Goal: Information Seeking & Learning: Learn about a topic

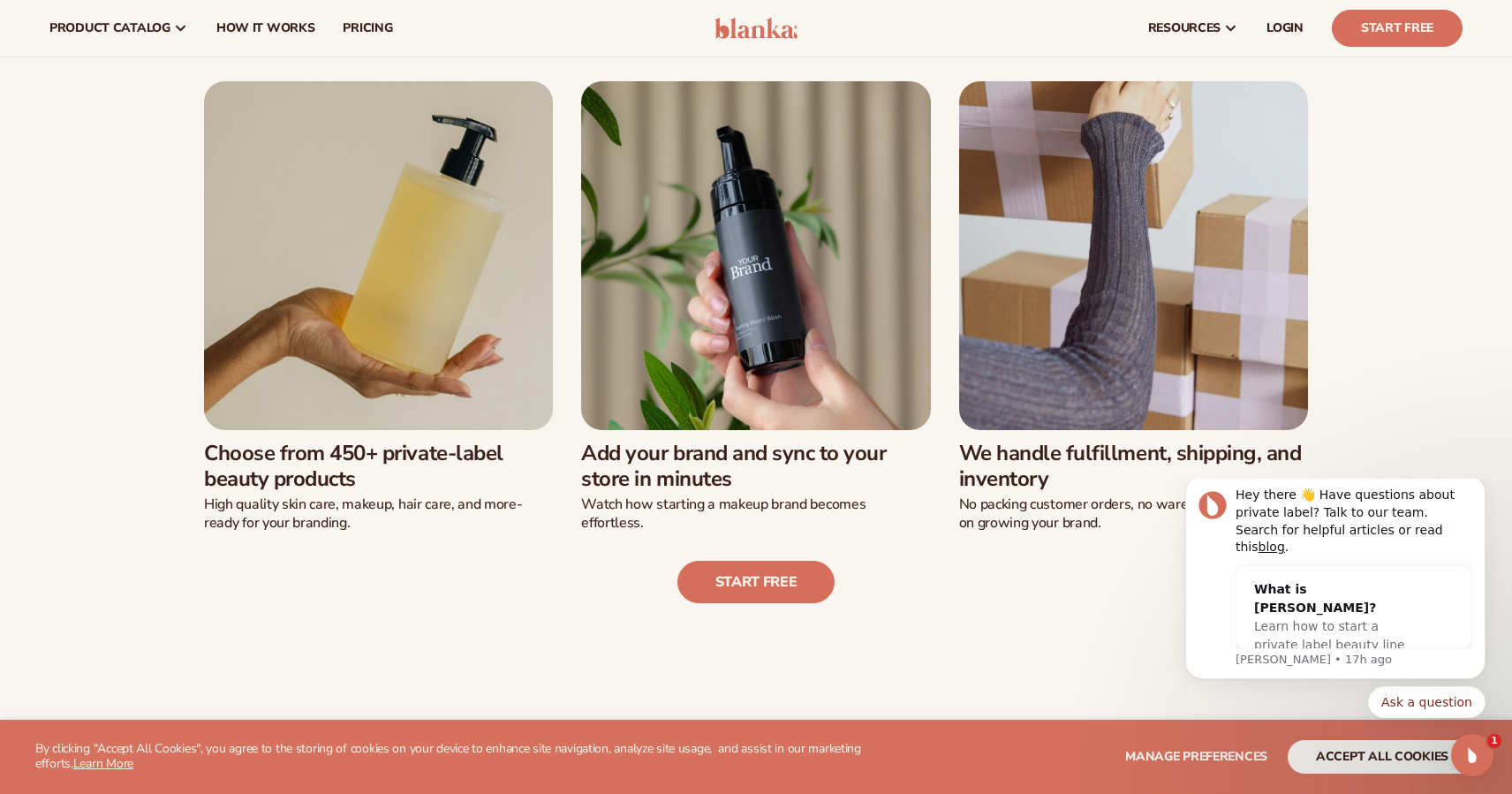
scroll to position [476, 0]
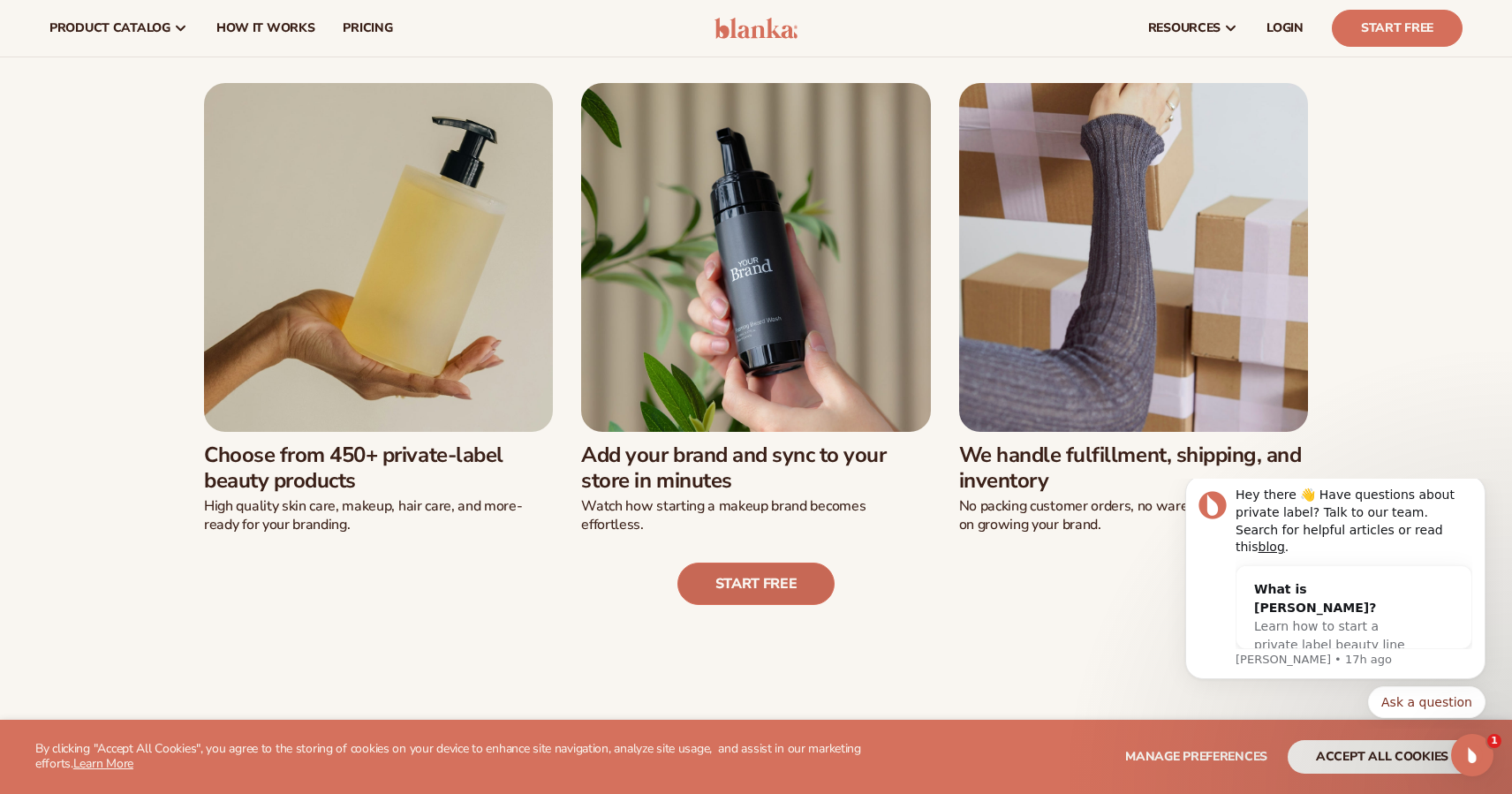
click at [768, 575] on link "Start free" at bounding box center [756, 583] width 158 height 43
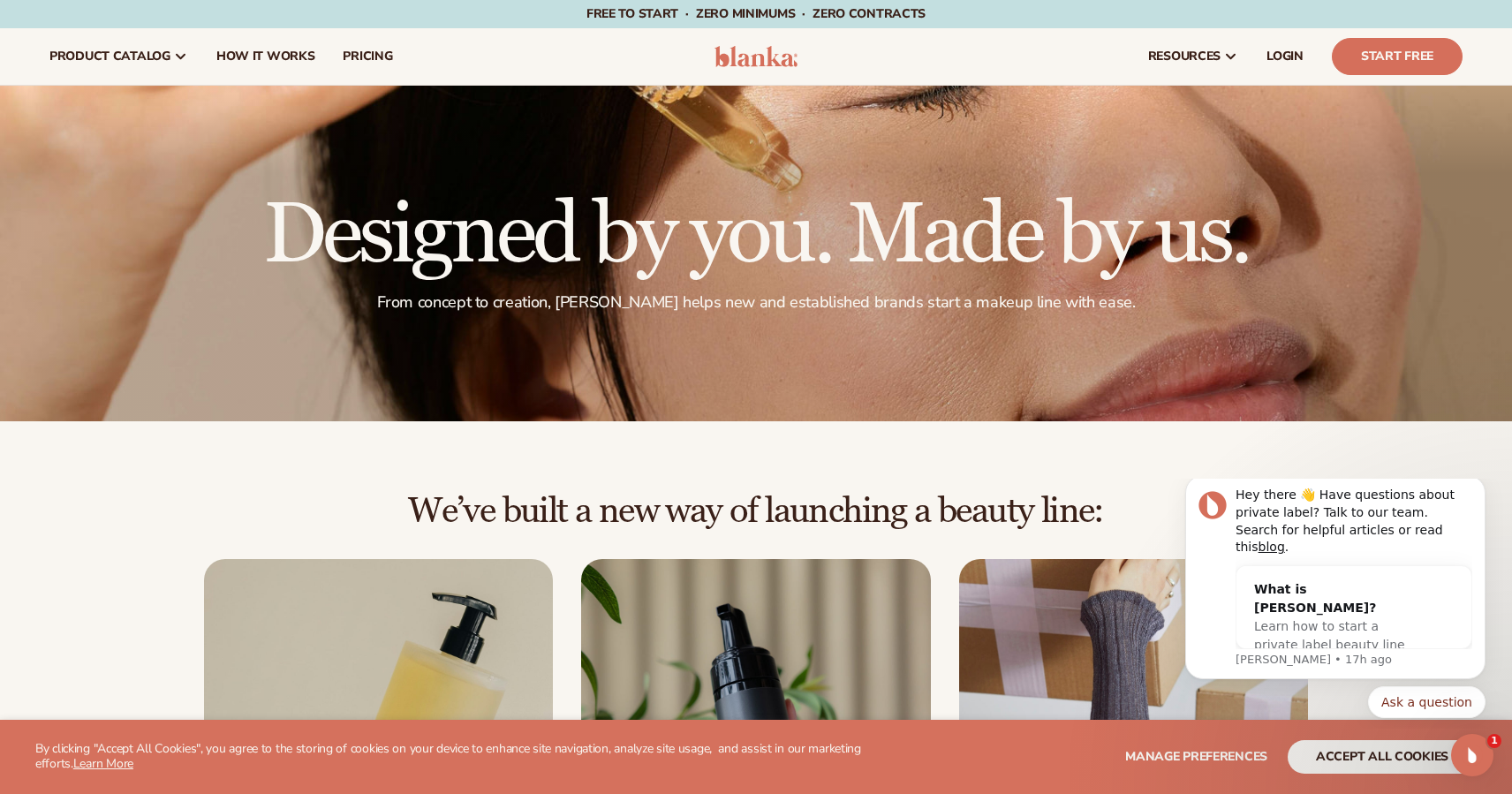
scroll to position [0, 0]
click at [278, 57] on span "How It Works" at bounding box center [265, 56] width 99 height 14
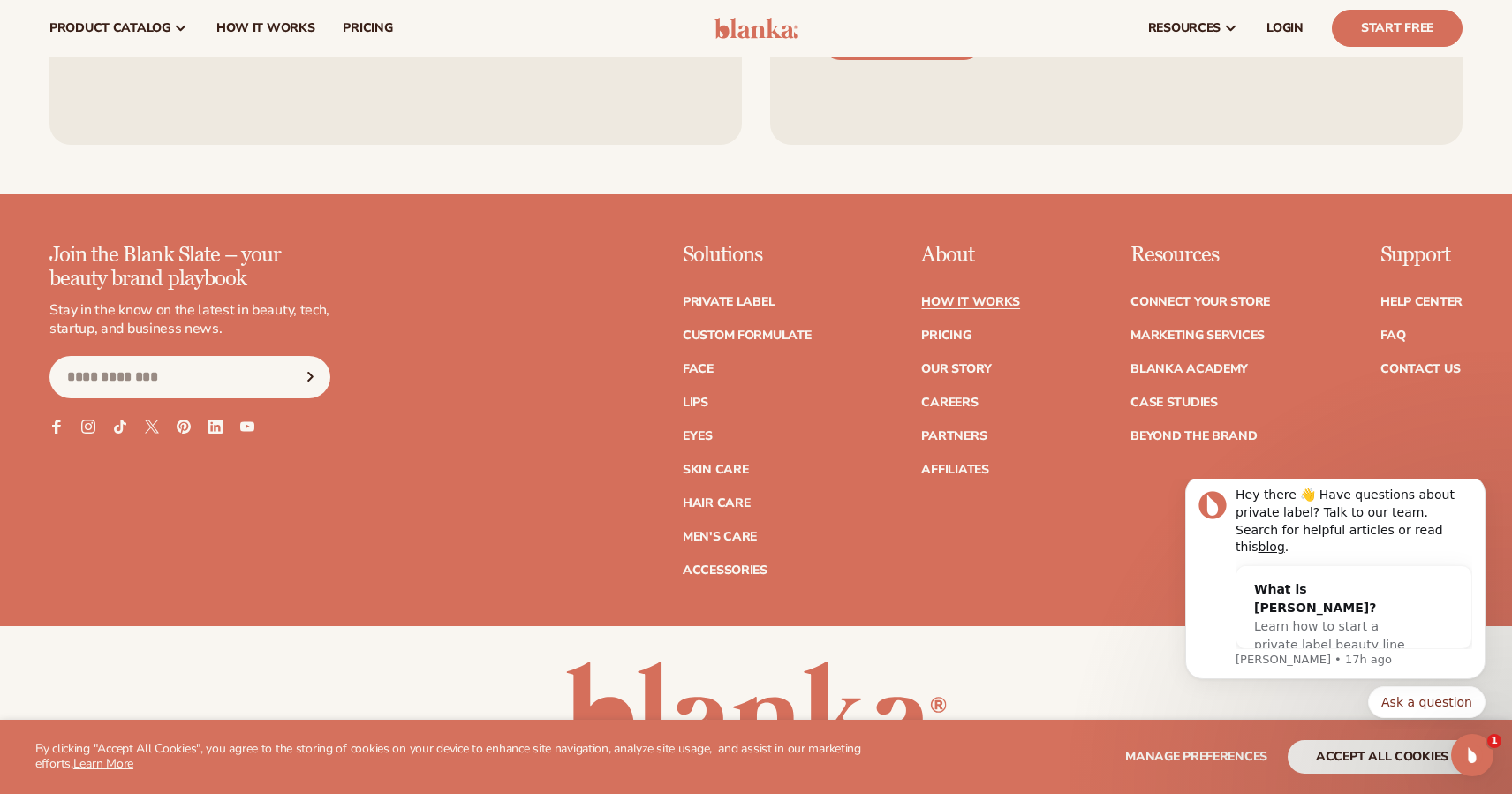
scroll to position [4218, 0]
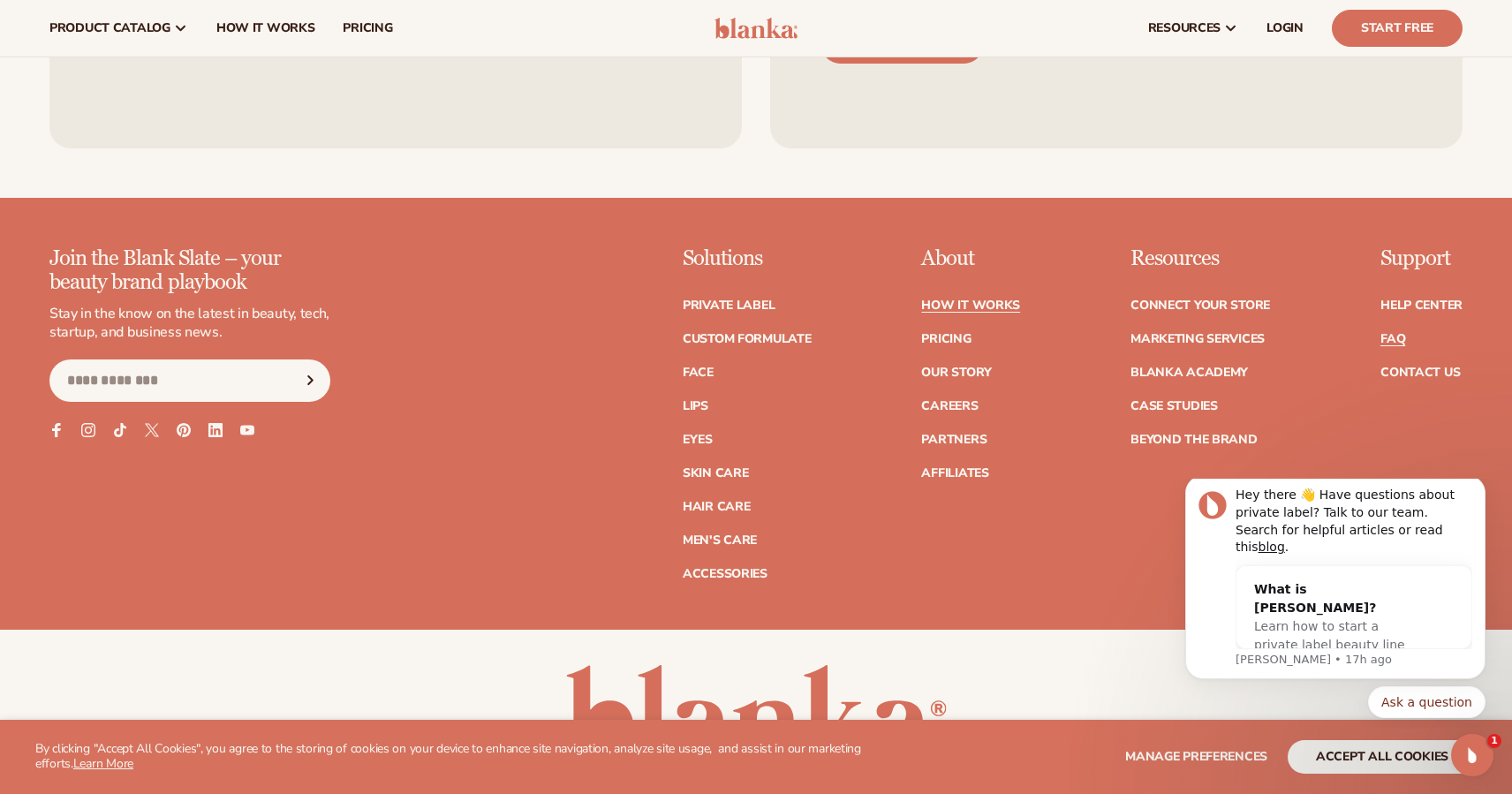
click at [1393, 333] on link "FAQ" at bounding box center [1393, 339] width 25 height 12
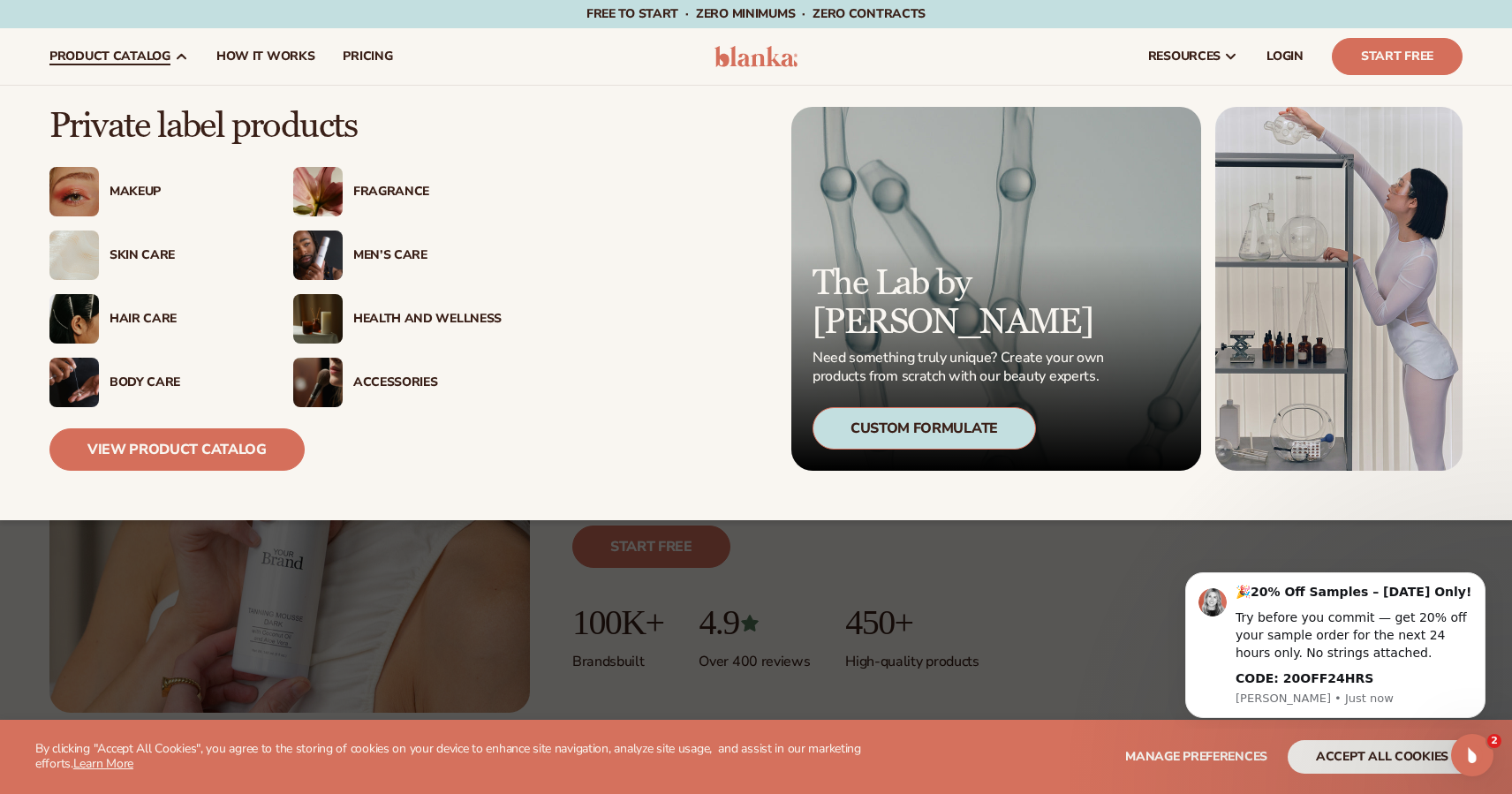
click at [125, 313] on div "Hair Care" at bounding box center [184, 318] width 148 height 15
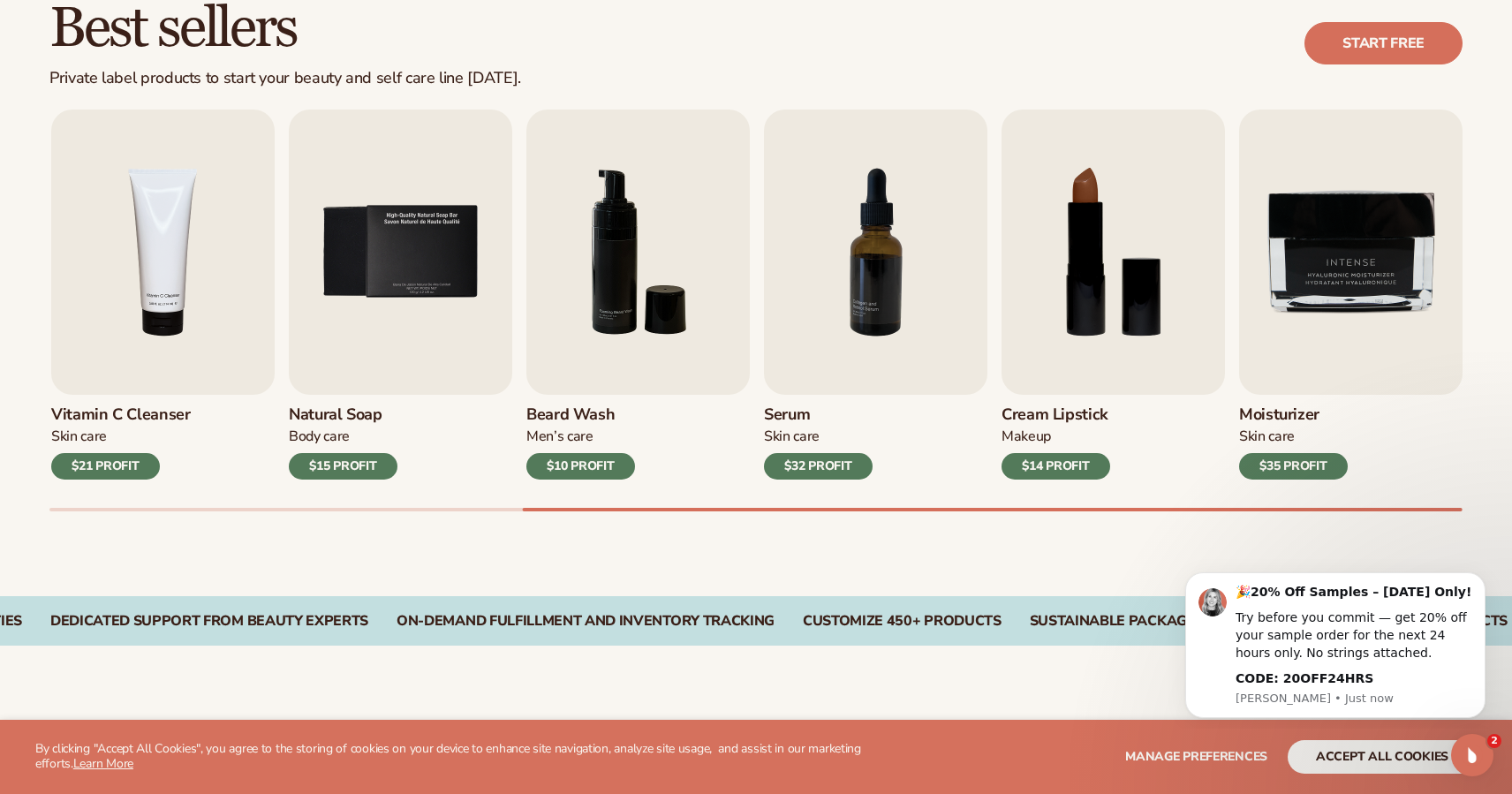
scroll to position [526, 0]
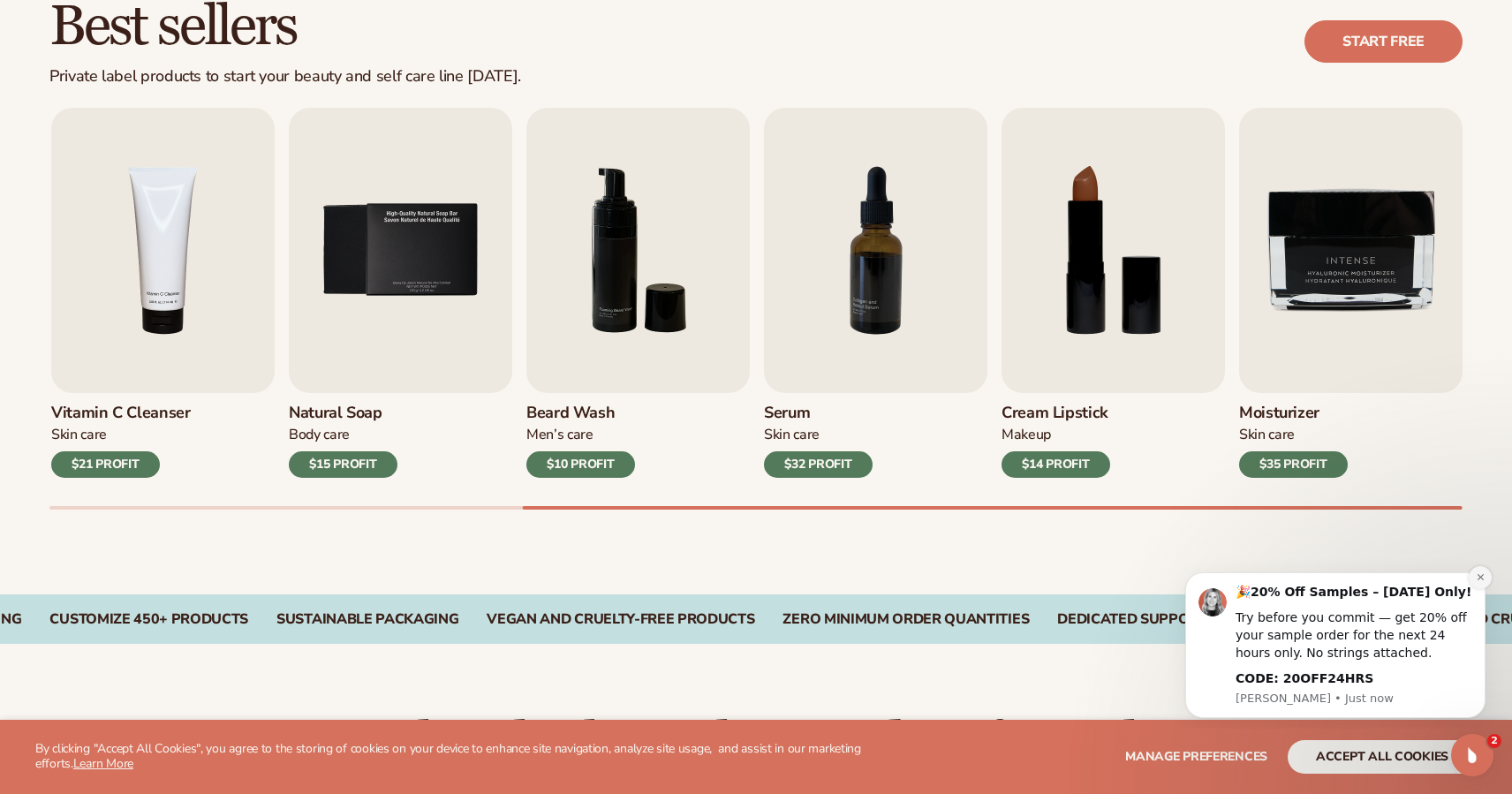
click at [1484, 579] on icon "Dismiss notification" at bounding box center [1481, 576] width 10 height 10
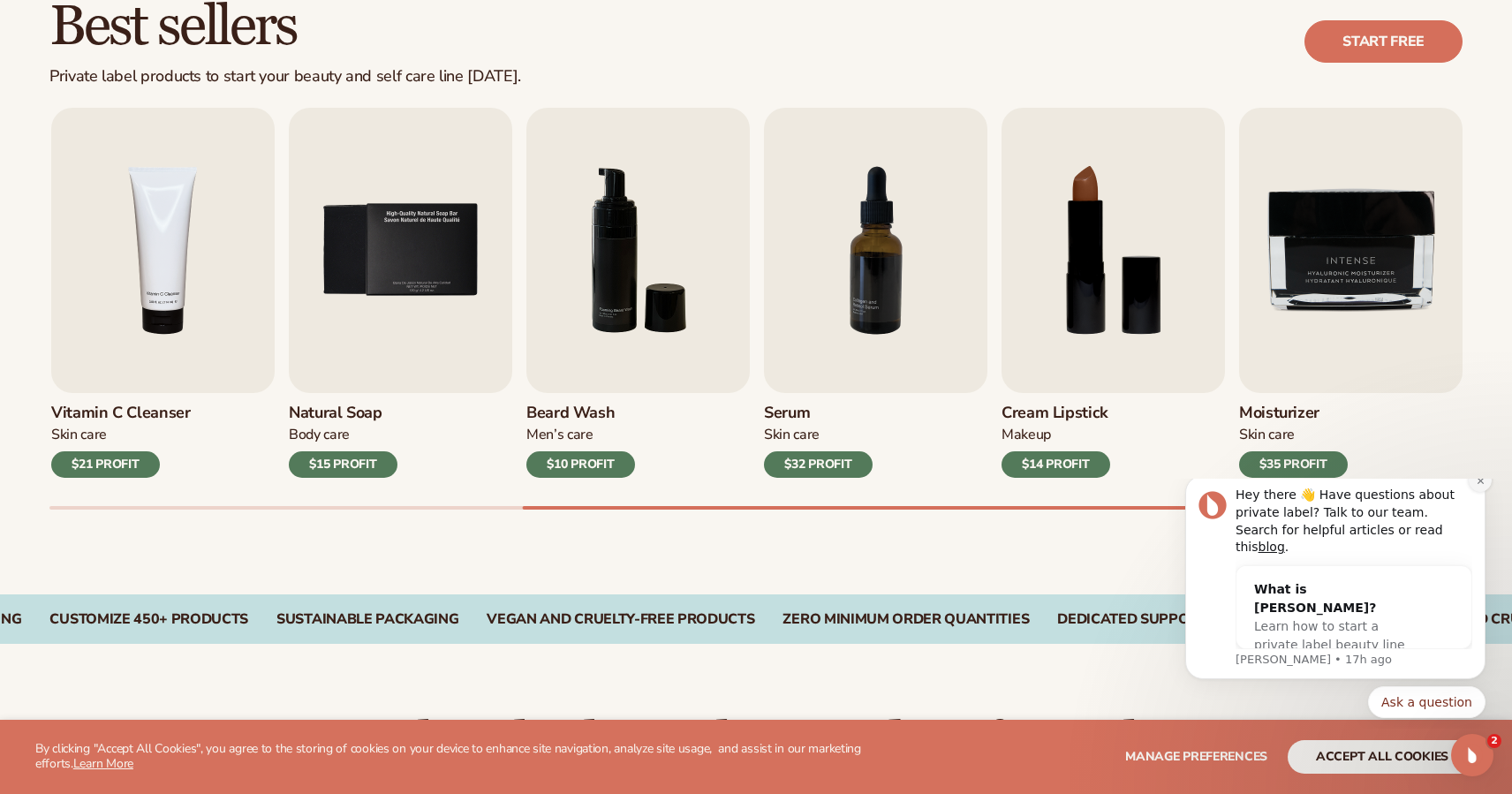
click at [1488, 492] on button "Dismiss notification" at bounding box center [1481, 480] width 23 height 23
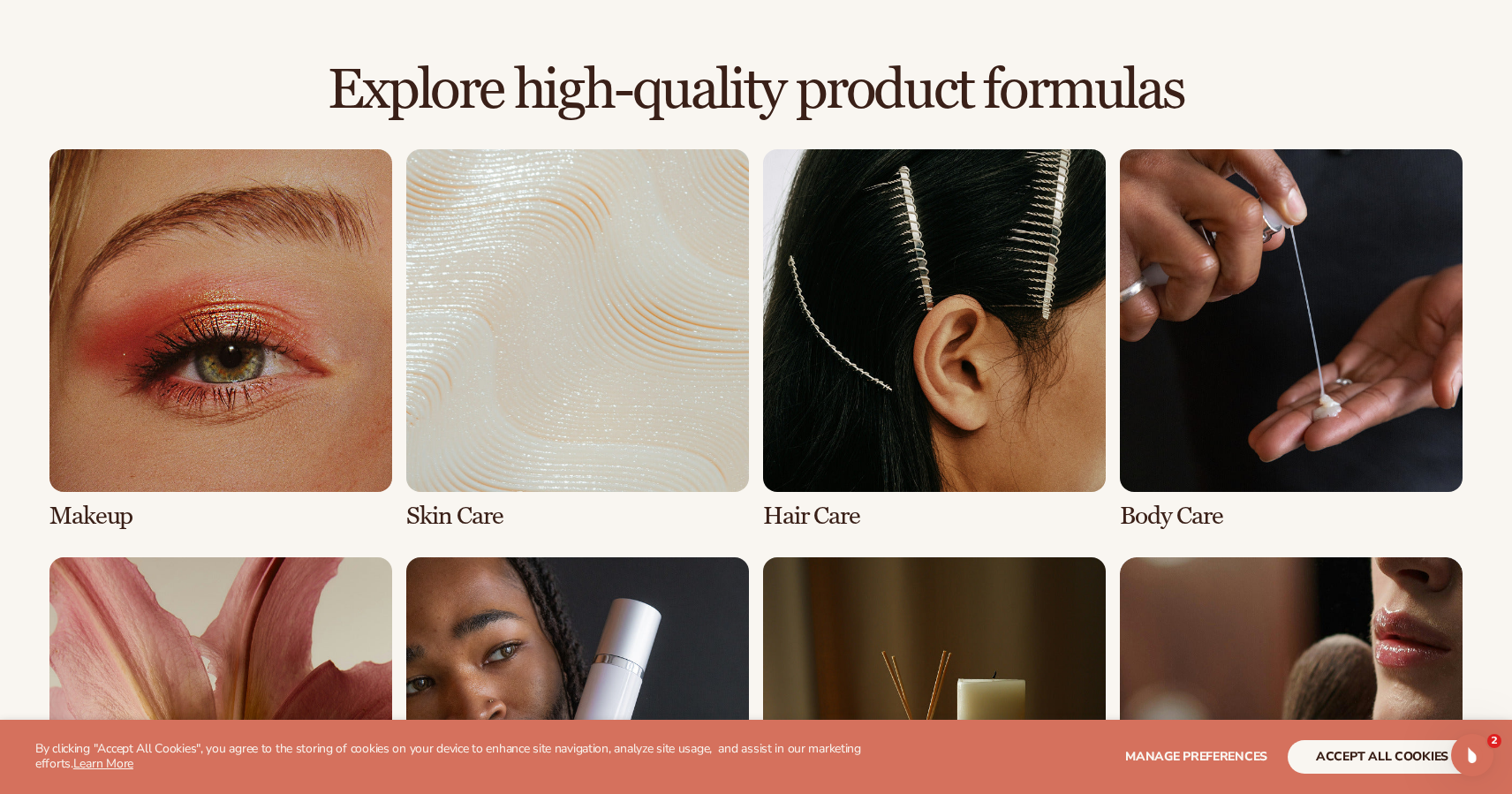
scroll to position [1183, 0]
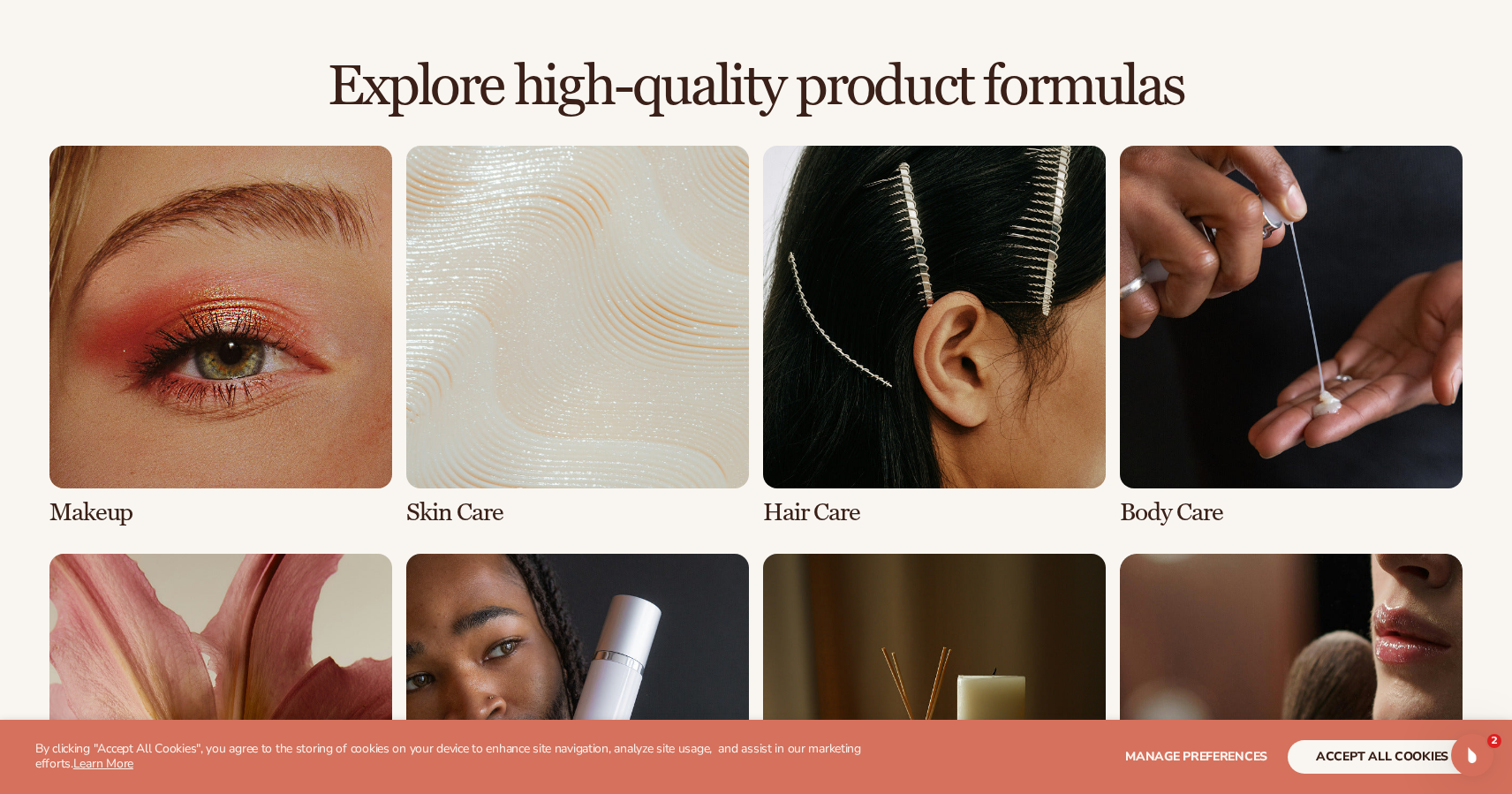
click at [814, 510] on link "3 / 8" at bounding box center [935, 335] width 343 height 381
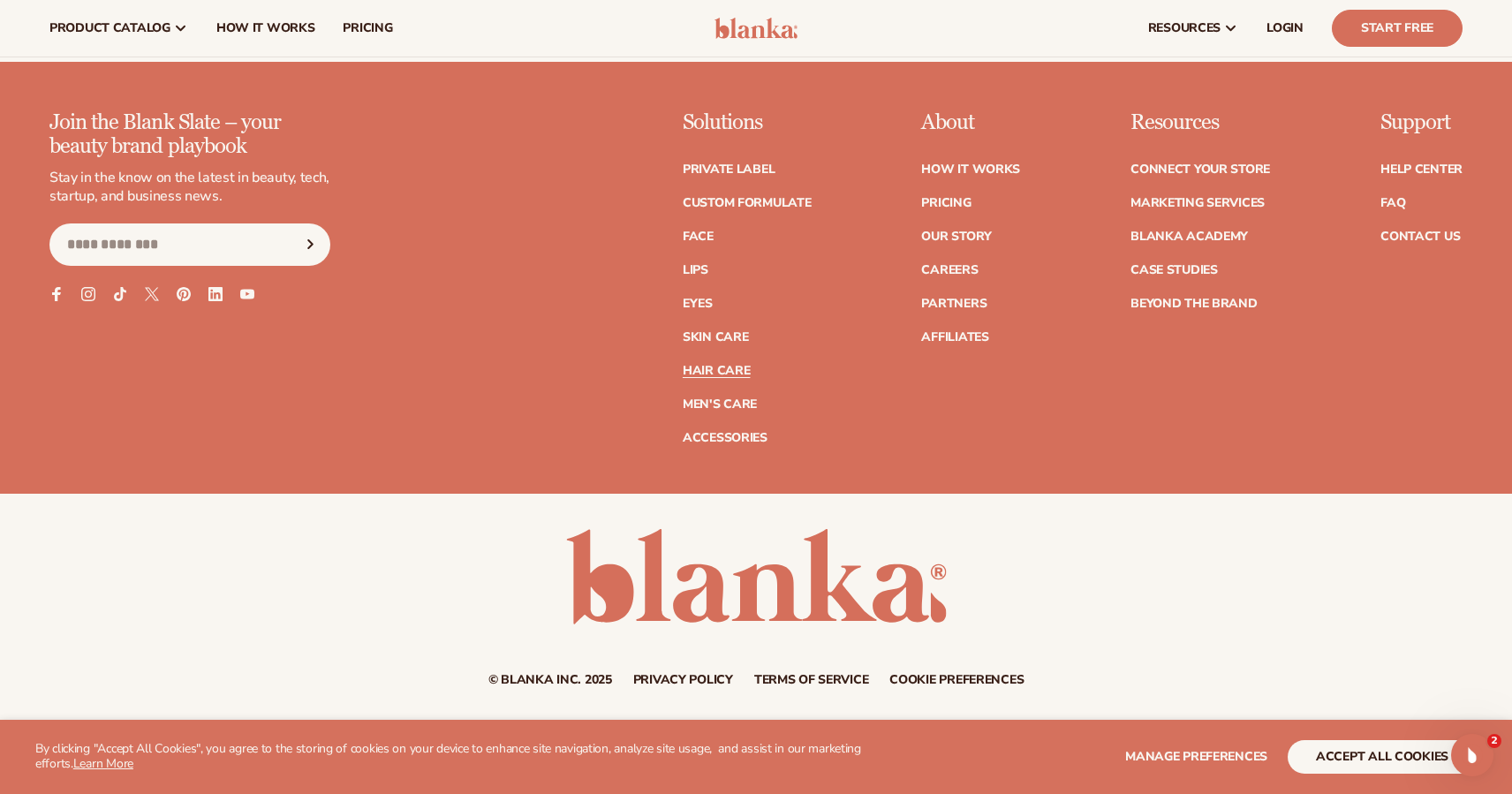
scroll to position [3653, 0]
click at [736, 369] on link "Hair Care" at bounding box center [716, 371] width 67 height 12
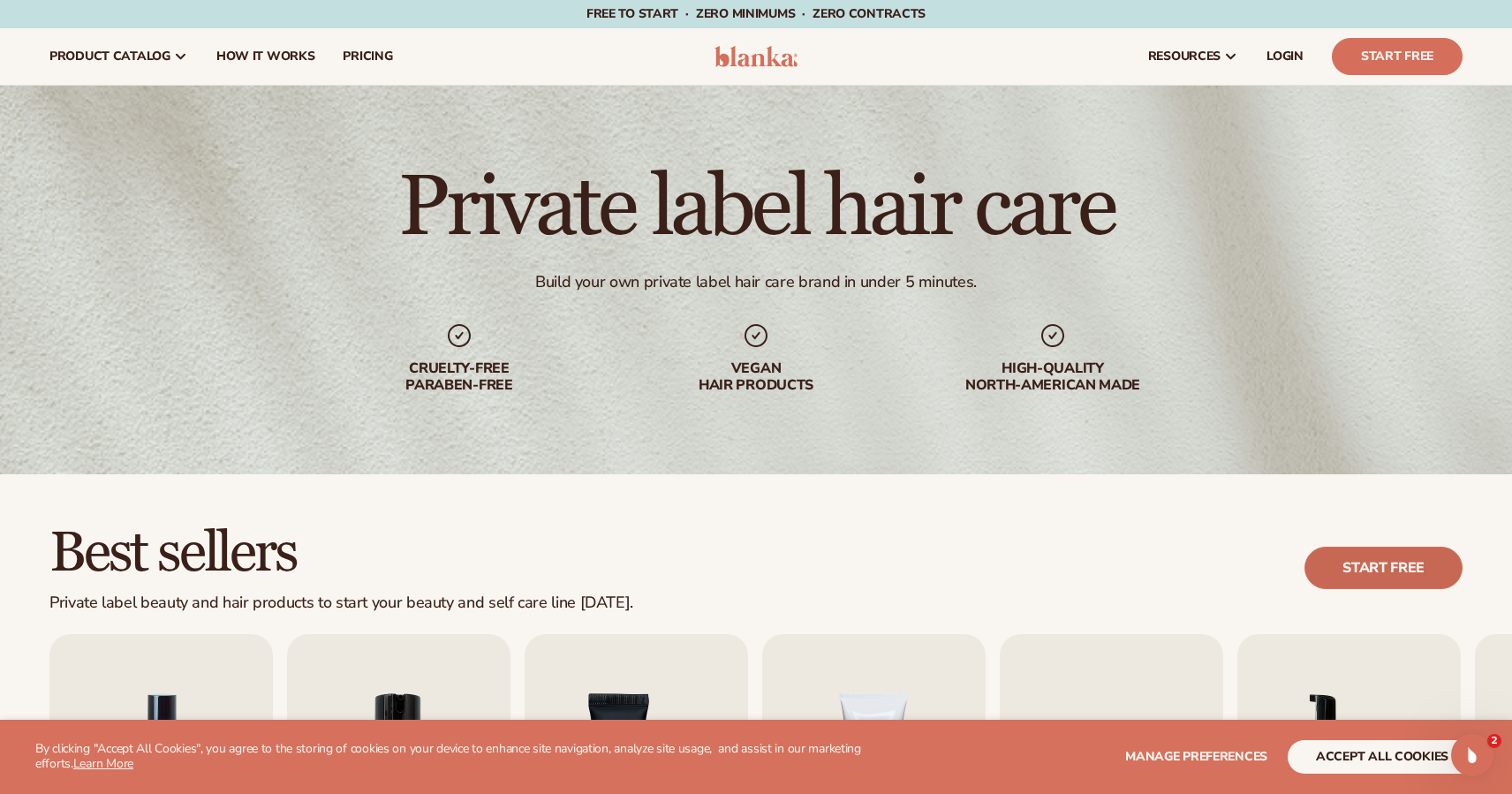
click at [1375, 565] on link "Start free" at bounding box center [1383, 568] width 158 height 43
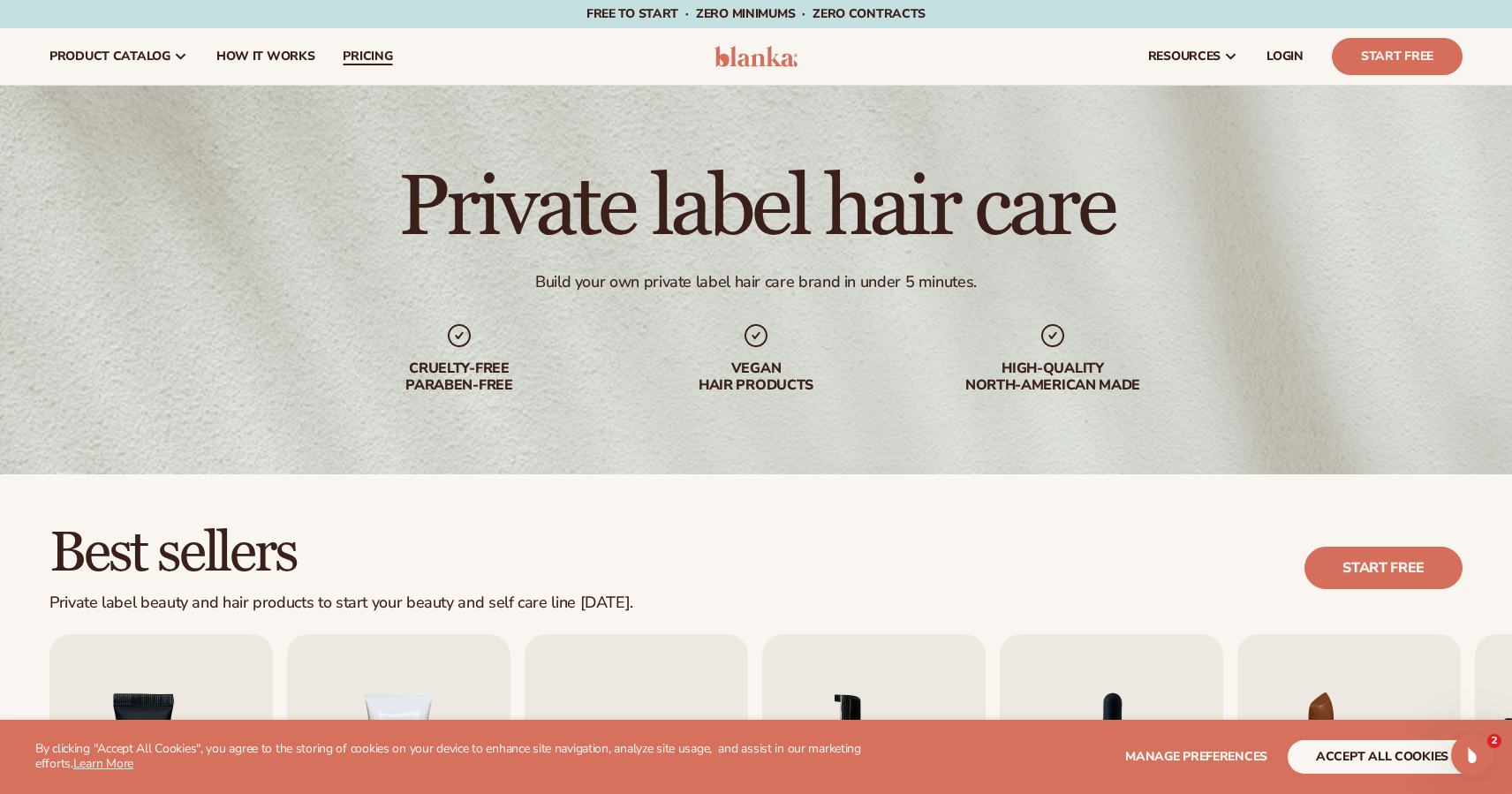
click at [361, 56] on span "pricing" at bounding box center [367, 56] width 49 height 14
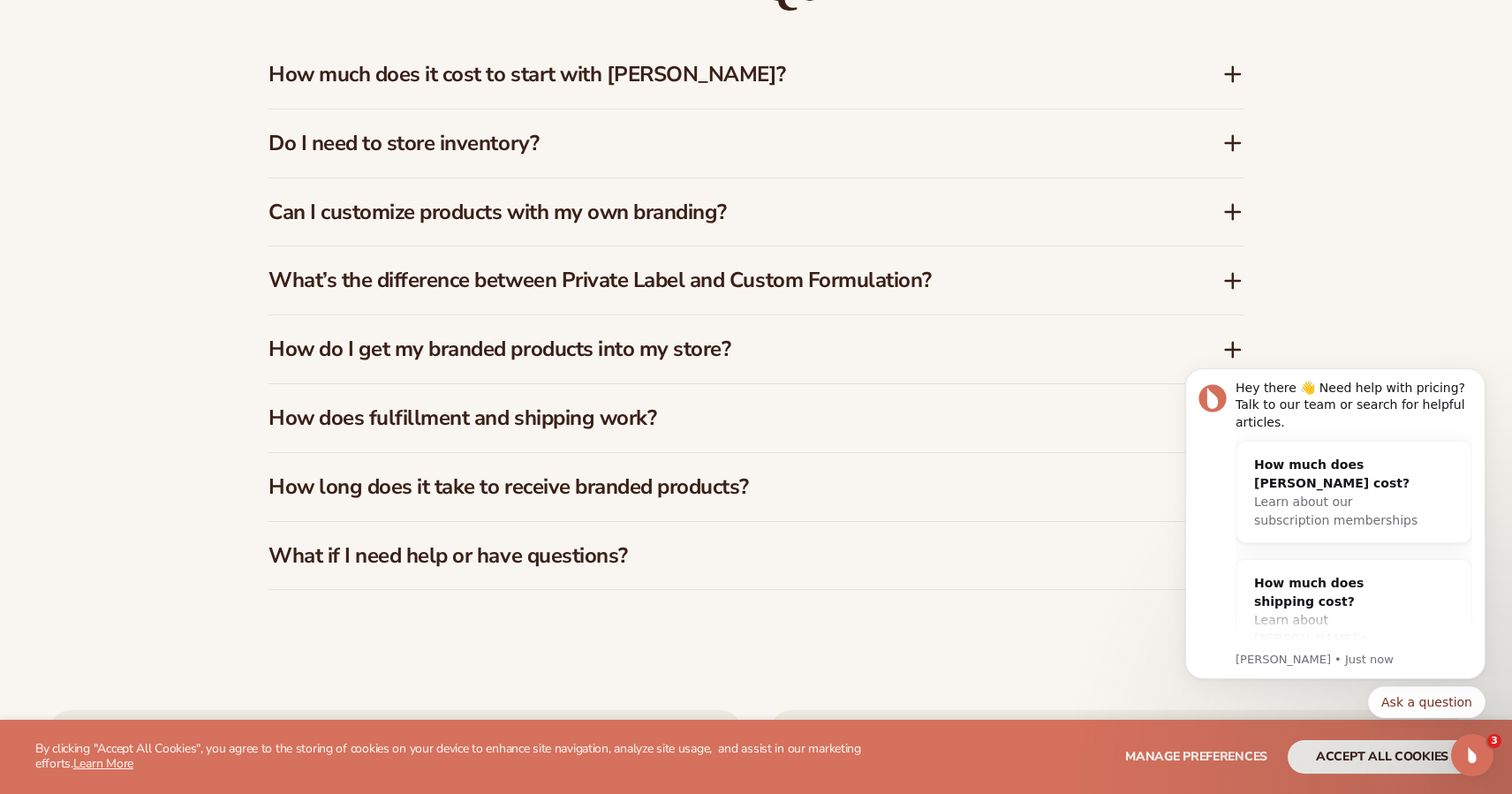
scroll to position [2791, 0]
click at [1231, 69] on icon at bounding box center [1234, 73] width 21 height 21
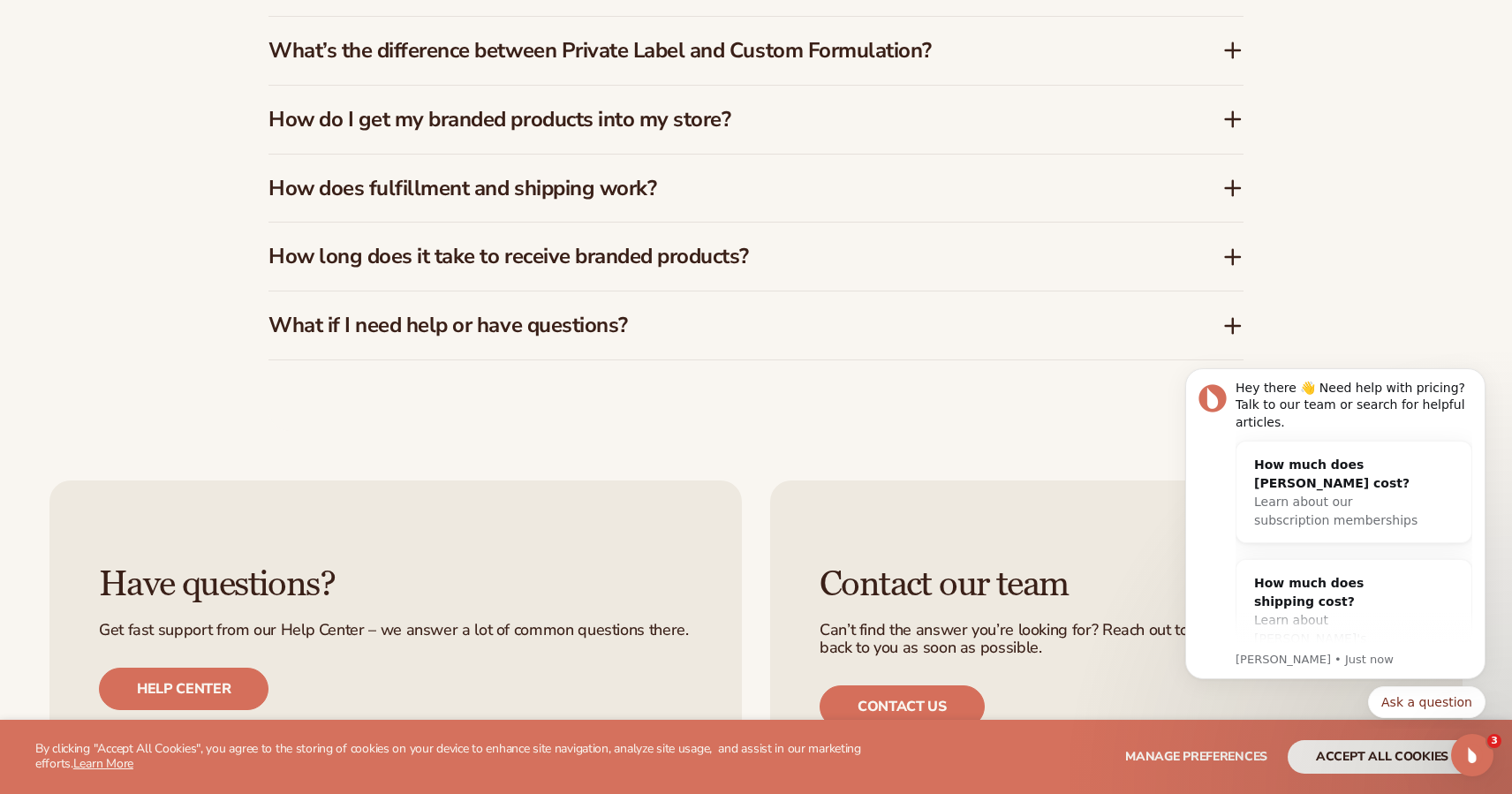
scroll to position [3077, 0]
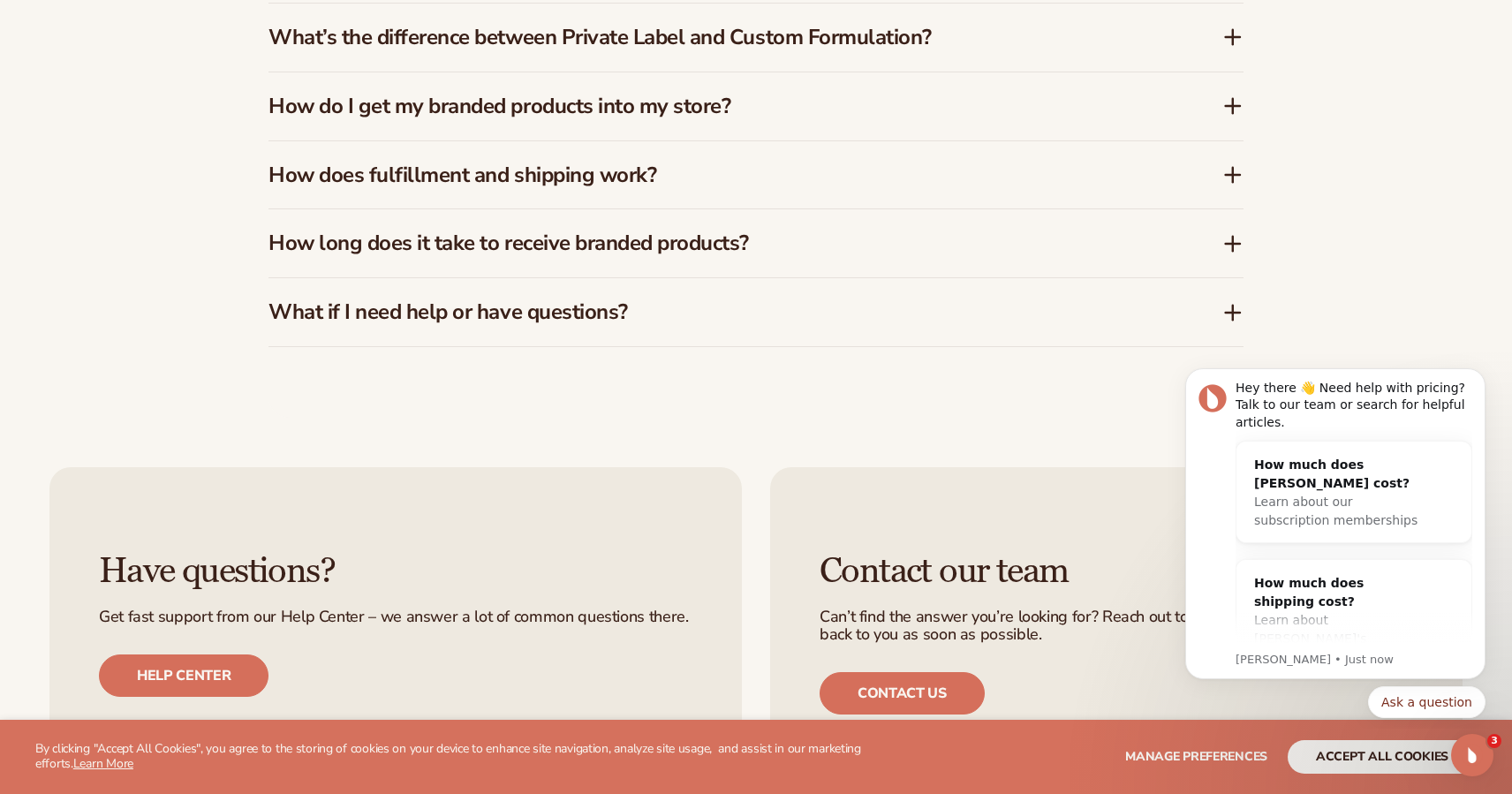
click at [1234, 233] on icon at bounding box center [1234, 244] width 21 height 21
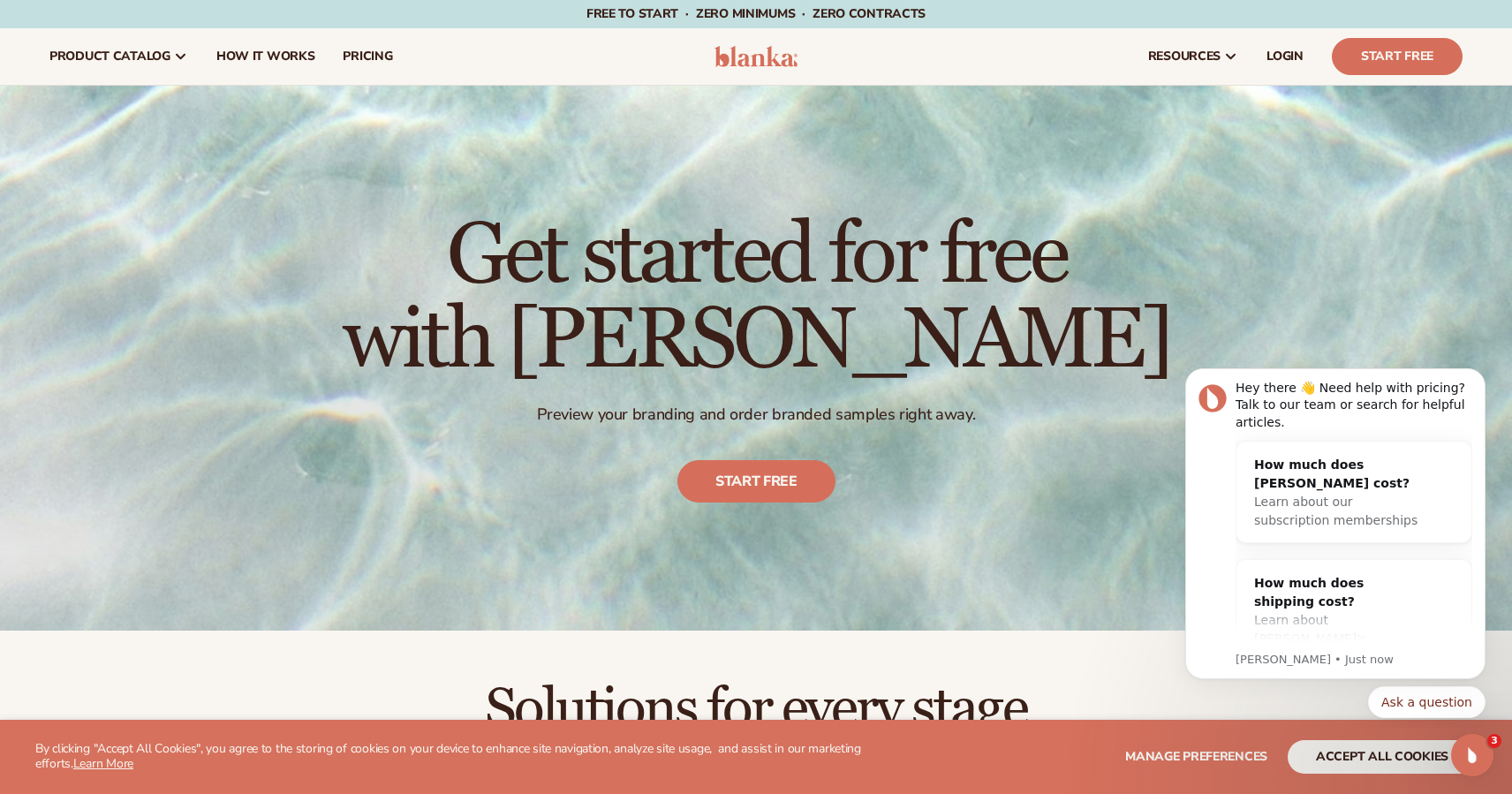
scroll to position [0, 0]
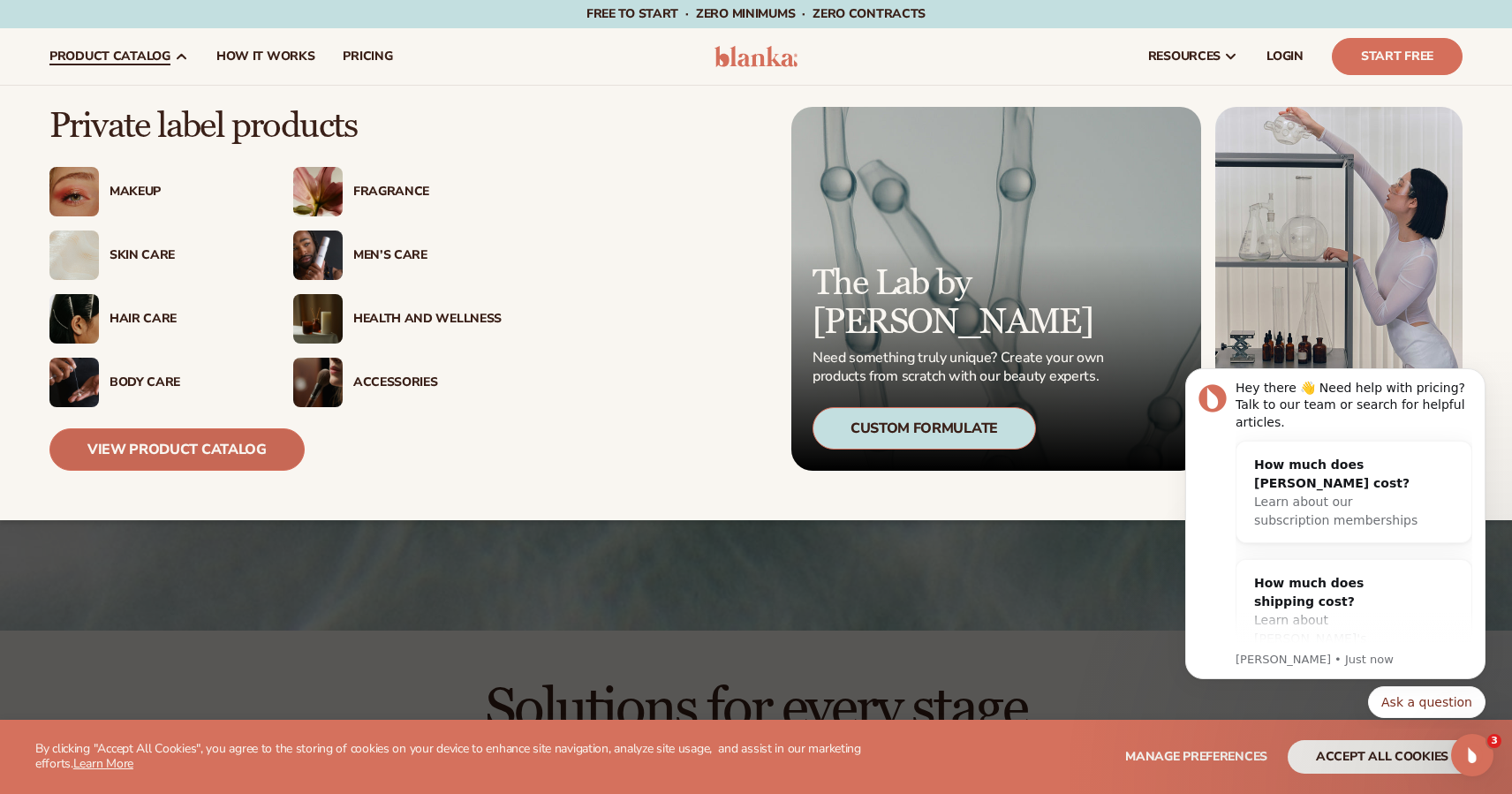
click at [179, 450] on link "View Product Catalog" at bounding box center [177, 450] width 255 height 43
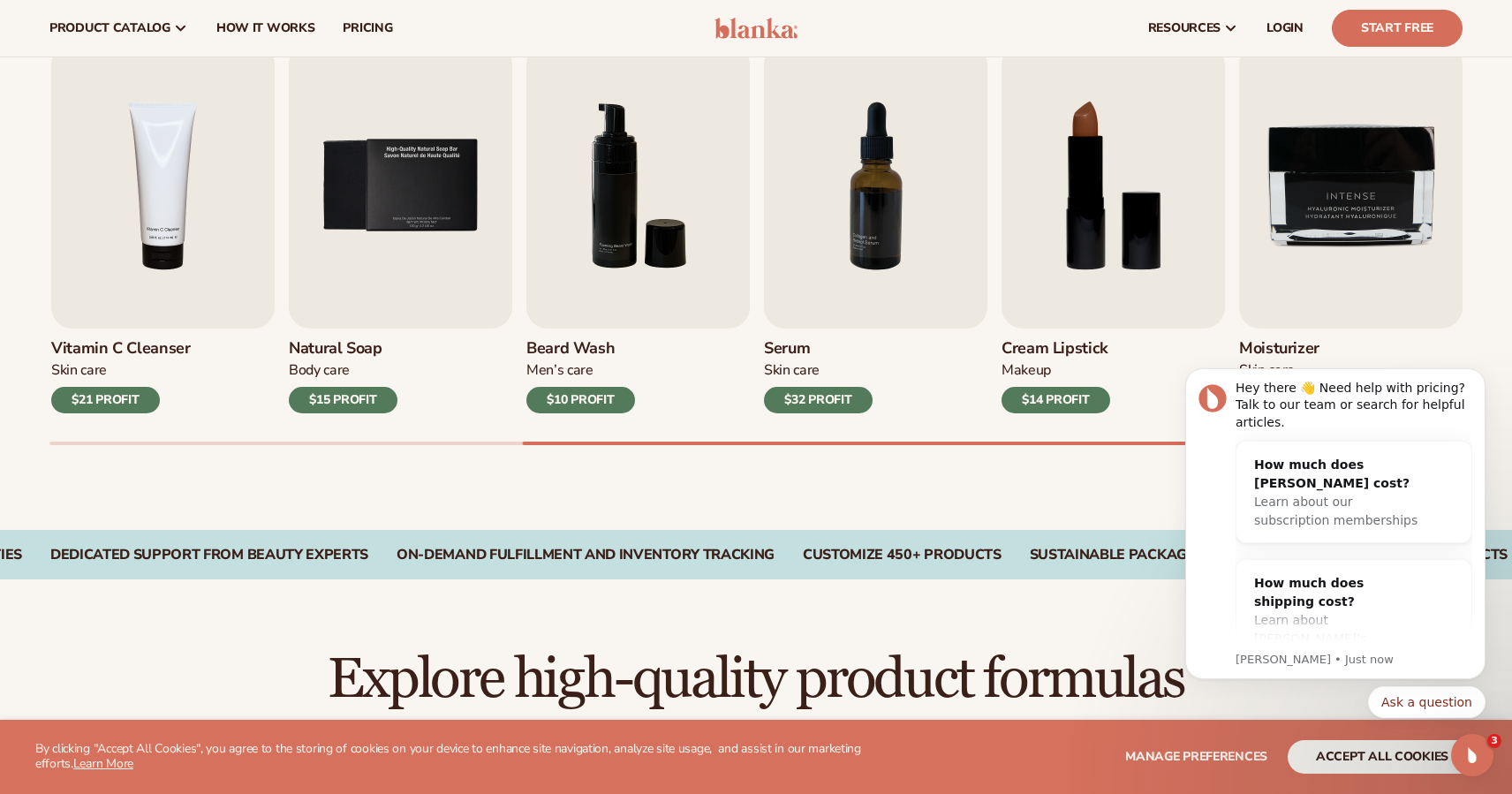
scroll to position [588, 0]
